Goal: Task Accomplishment & Management: Use online tool/utility

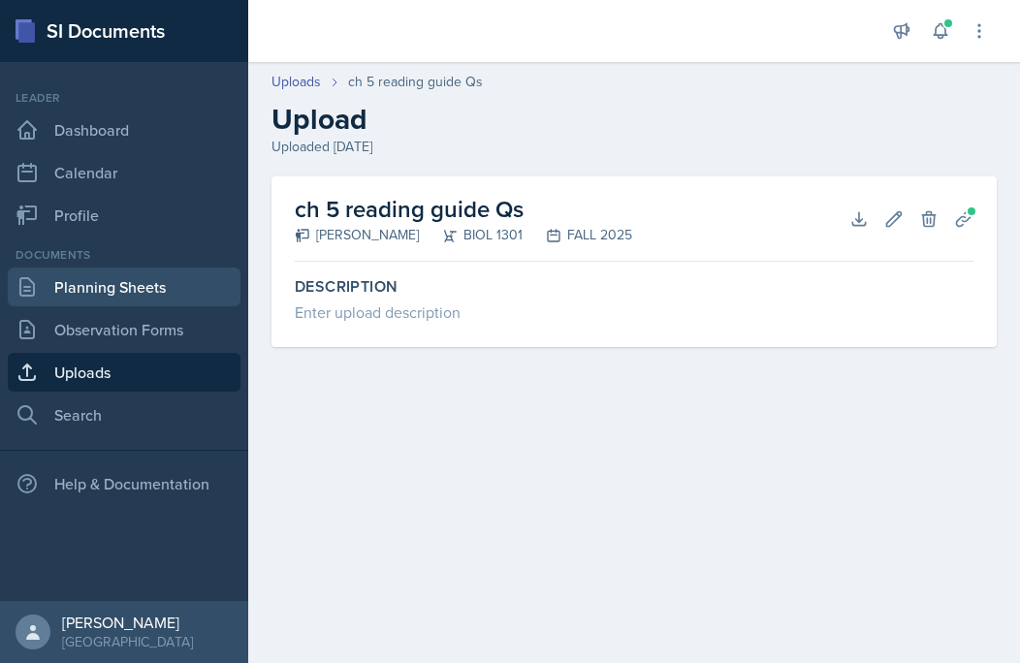
click at [135, 287] on link "Planning Sheets" at bounding box center [124, 287] width 233 height 39
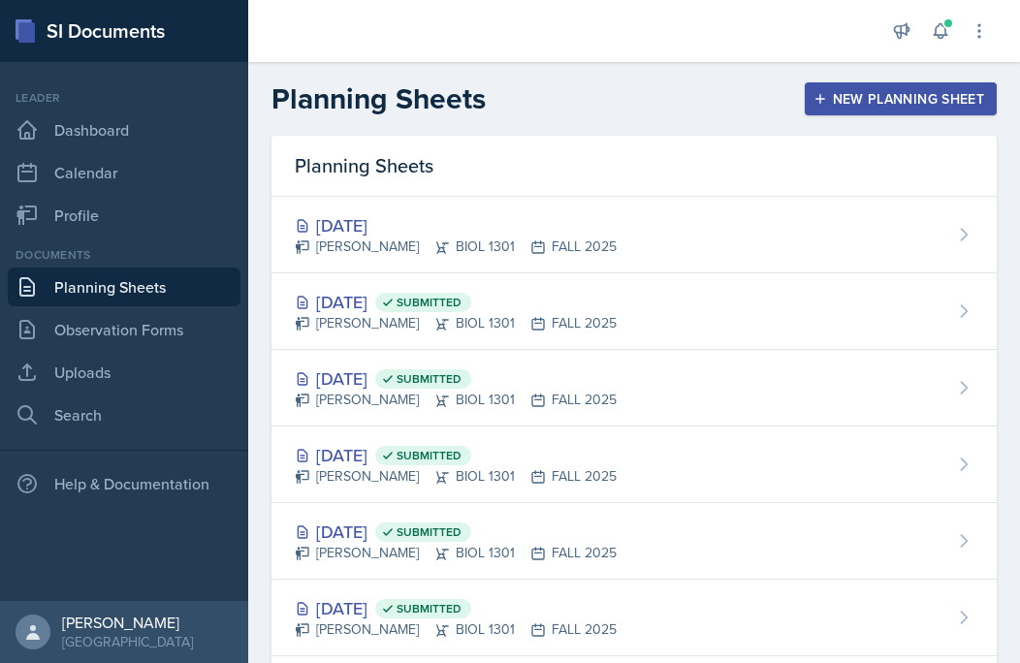
click at [855, 105] on div "New Planning Sheet" at bounding box center [900, 99] width 167 height 16
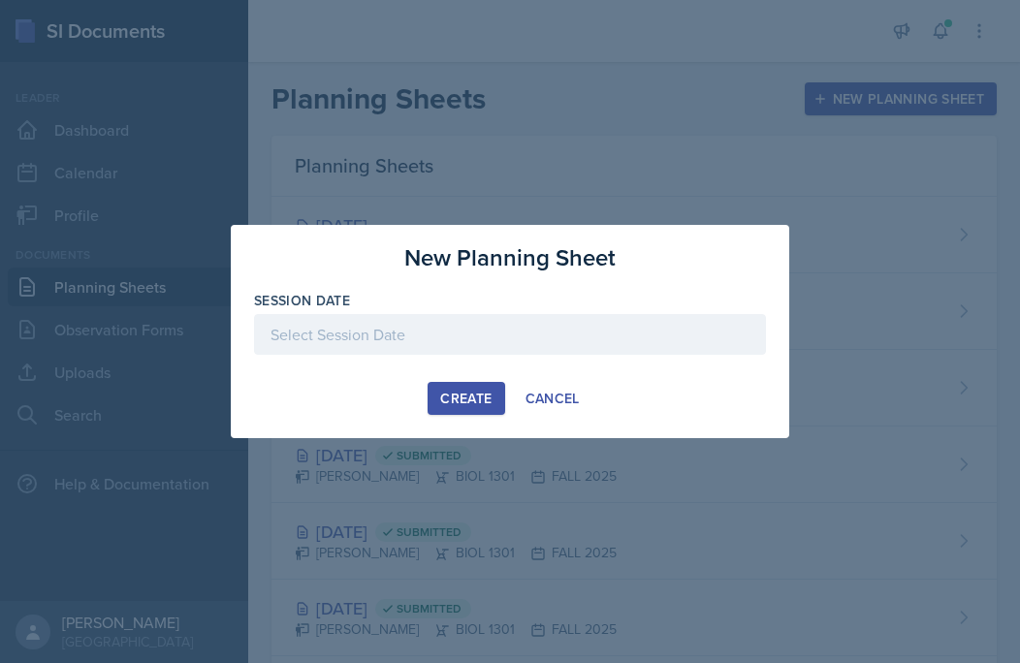
click at [456, 334] on div at bounding box center [510, 334] width 512 height 41
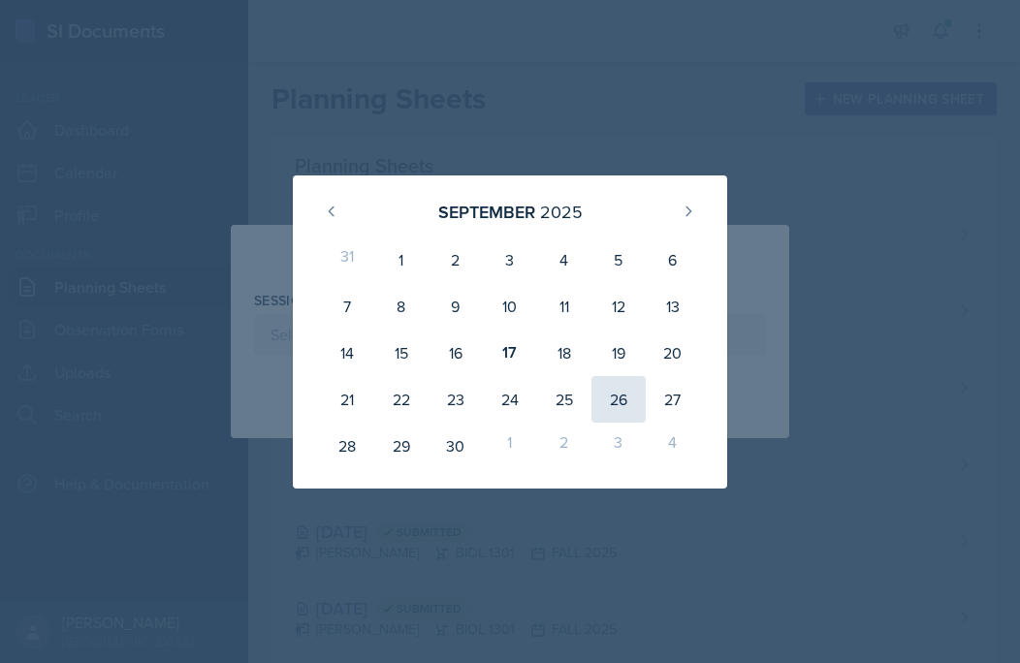
click at [610, 395] on div "26" at bounding box center [618, 399] width 54 height 47
type input "[DATE]"
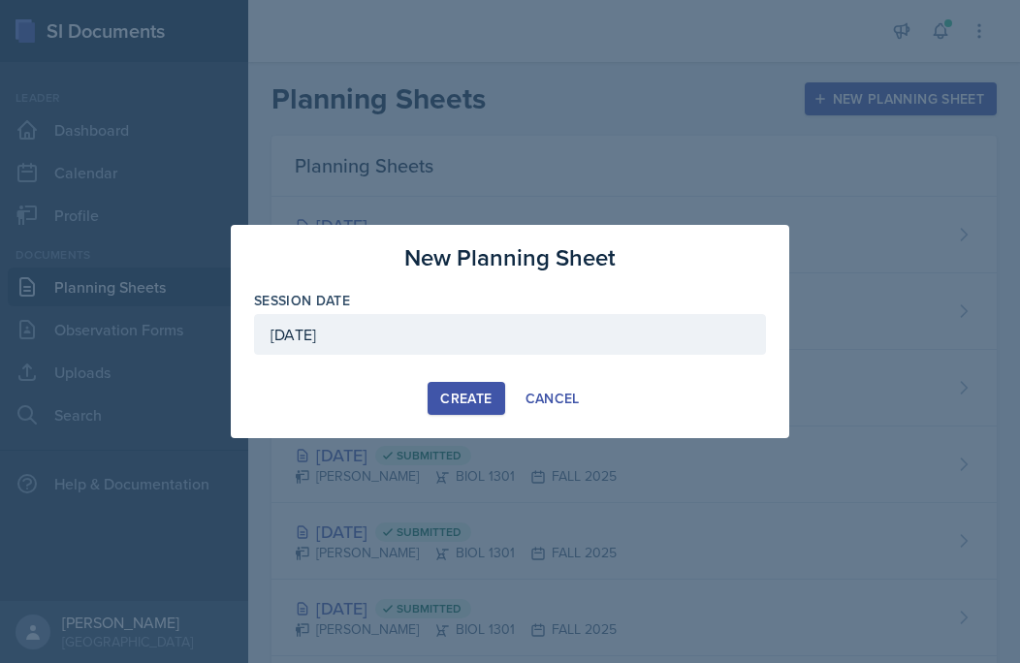
click at [449, 391] on div "Create" at bounding box center [465, 399] width 51 height 16
